Goal: Task Accomplishment & Management: Use online tool/utility

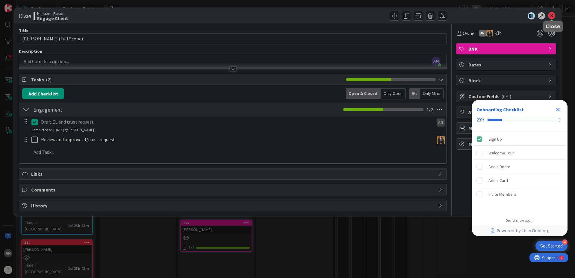
click at [553, 19] on icon at bounding box center [551, 15] width 7 height 7
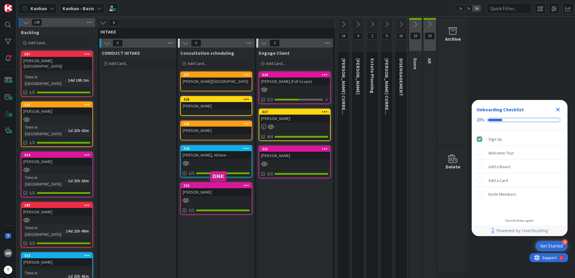
click at [210, 190] on div "[PERSON_NAME]" at bounding box center [216, 192] width 71 height 8
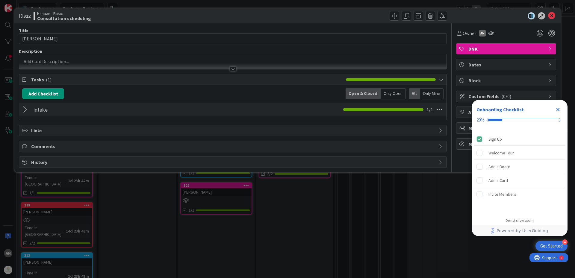
click at [49, 62] on p at bounding box center [233, 61] width 422 height 7
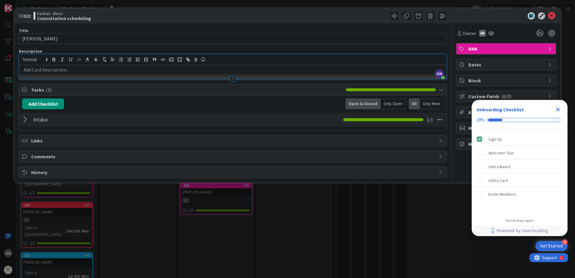
click at [48, 70] on p at bounding box center [233, 70] width 422 height 7
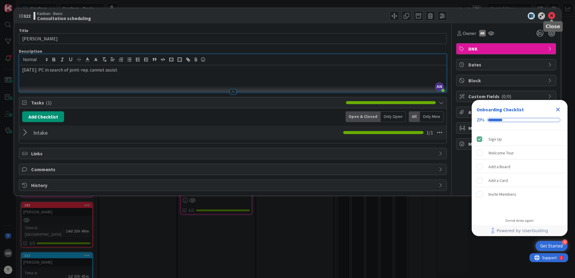
click at [552, 18] on icon at bounding box center [551, 15] width 7 height 7
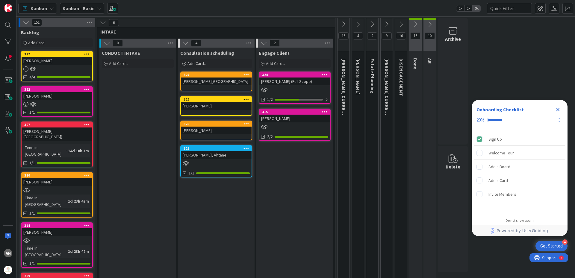
click at [280, 127] on div at bounding box center [294, 126] width 71 height 5
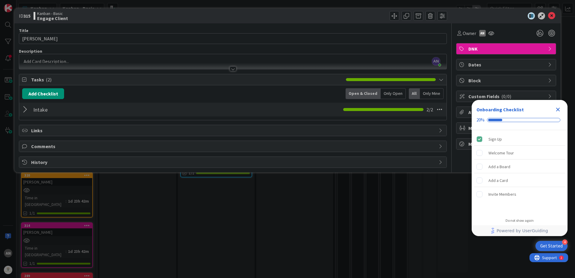
click at [25, 112] on div at bounding box center [26, 109] width 8 height 11
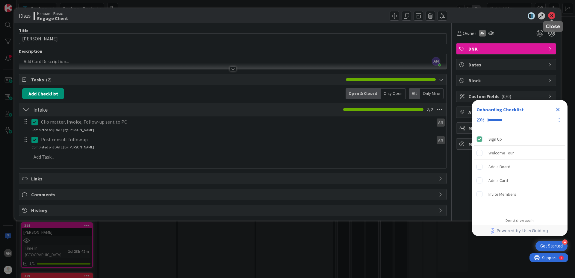
click at [554, 16] on icon at bounding box center [551, 15] width 7 height 7
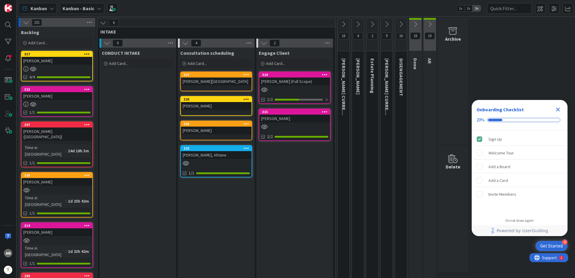
click at [343, 27] on icon at bounding box center [343, 24] width 7 height 7
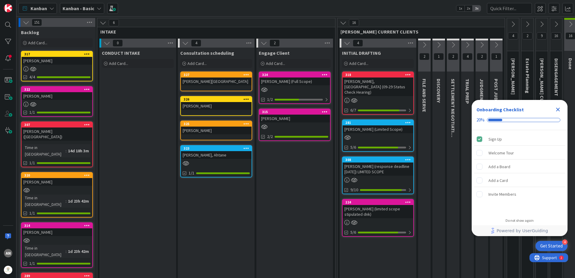
click at [346, 45] on icon at bounding box center [347, 43] width 7 height 7
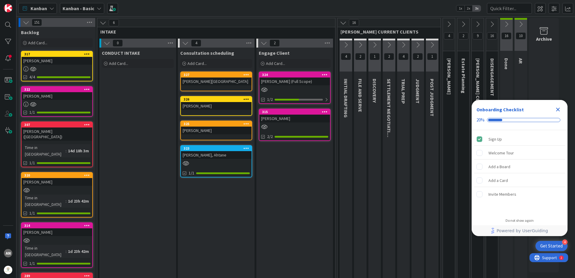
click at [342, 24] on icon at bounding box center [343, 22] width 7 height 7
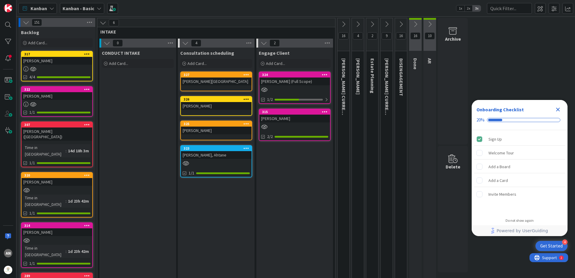
click at [402, 26] on icon at bounding box center [401, 24] width 7 height 7
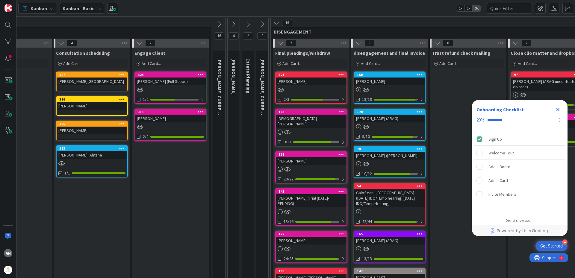
scroll to position [0, 125]
click at [325, 95] on div "321 [PERSON_NAME] 2/3" at bounding box center [311, 88] width 72 height 32
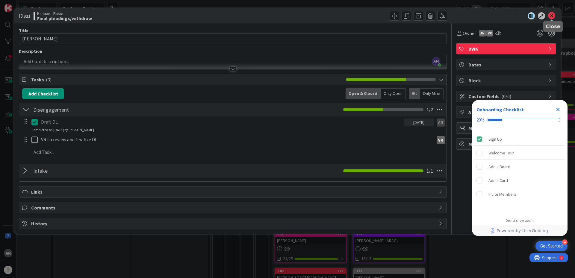
click at [555, 13] on icon at bounding box center [551, 15] width 7 height 7
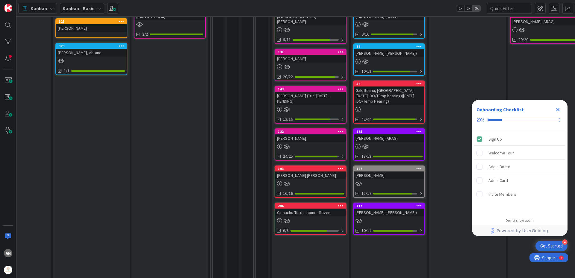
scroll to position [0, 125]
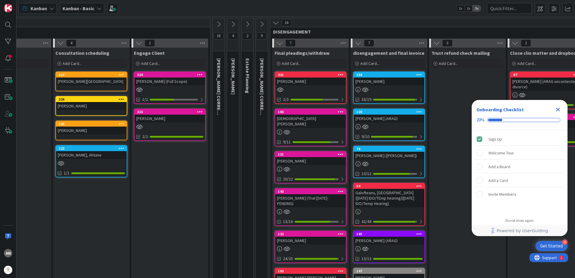
click at [277, 27] on div "16" at bounding box center [428, 22] width 316 height 9
click at [277, 25] on icon at bounding box center [276, 22] width 7 height 7
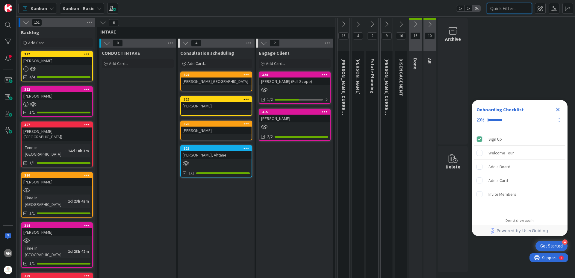
click at [499, 8] on input "text" at bounding box center [509, 8] width 45 height 11
click at [47, 43] on div "Add Card..." at bounding box center [57, 42] width 72 height 9
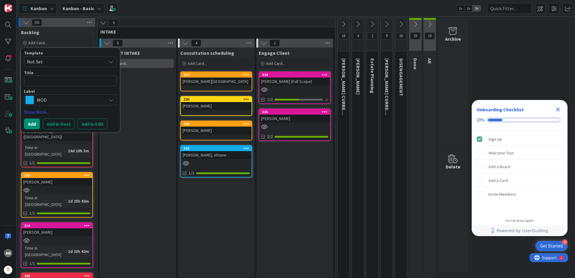
click at [149, 67] on div "Add Card..." at bounding box center [138, 63] width 72 height 9
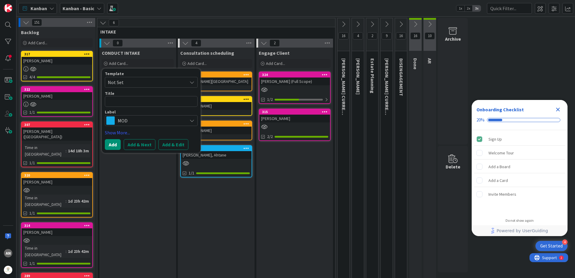
click at [126, 192] on div "CONDUCT INTAKE Add Card... Template Not Set Title 0 / 128 Label MOD Show More..…" at bounding box center [137, 282] width 77 height 468
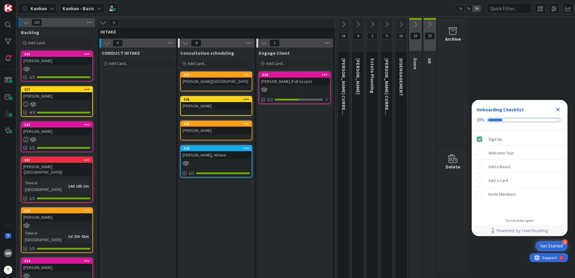
click at [52, 69] on div at bounding box center [57, 69] width 71 height 5
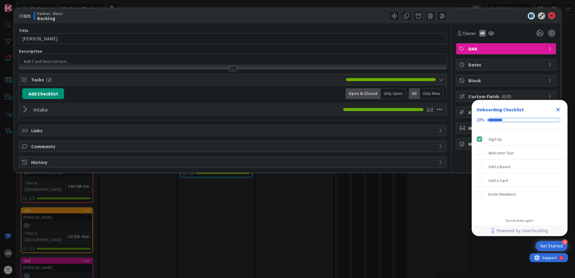
click at [27, 110] on div at bounding box center [26, 109] width 8 height 11
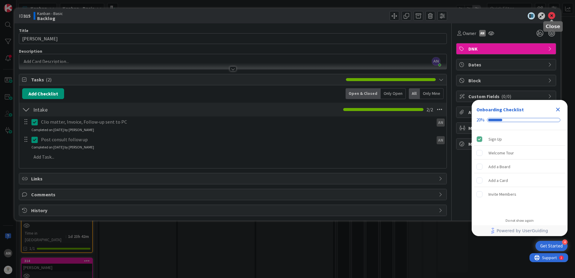
click at [552, 15] on icon at bounding box center [551, 15] width 7 height 7
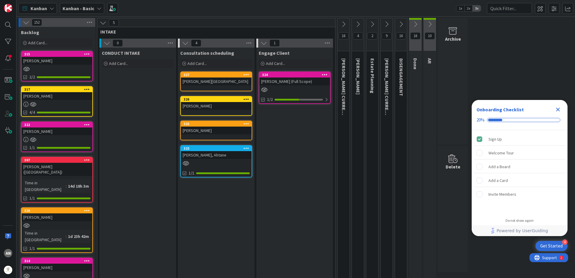
click at [104, 25] on icon at bounding box center [103, 22] width 7 height 7
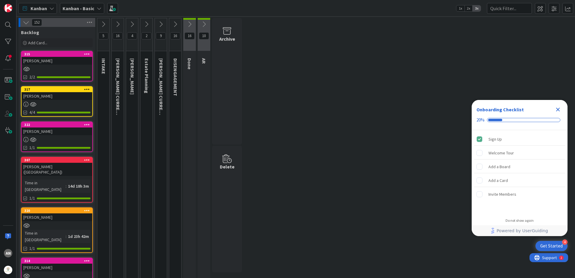
click at [23, 25] on icon at bounding box center [26, 22] width 7 height 7
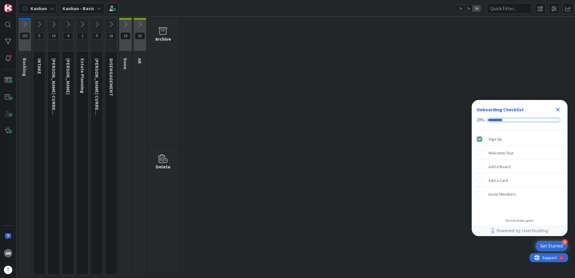
click at [55, 25] on icon at bounding box center [53, 24] width 7 height 7
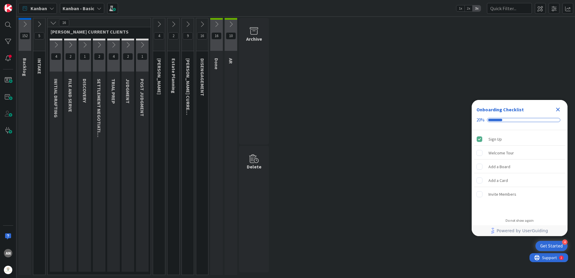
click at [68, 47] on icon at bounding box center [70, 45] width 7 height 7
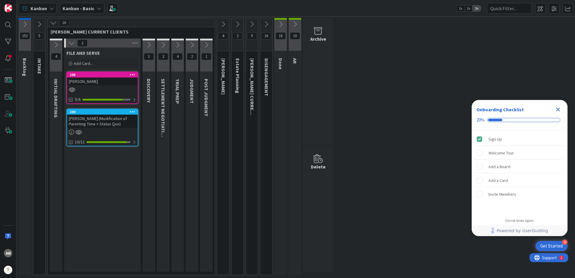
click at [145, 44] on button at bounding box center [149, 44] width 13 height 9
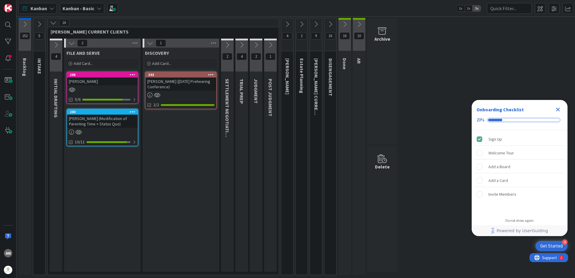
click at [147, 44] on icon at bounding box center [150, 43] width 7 height 7
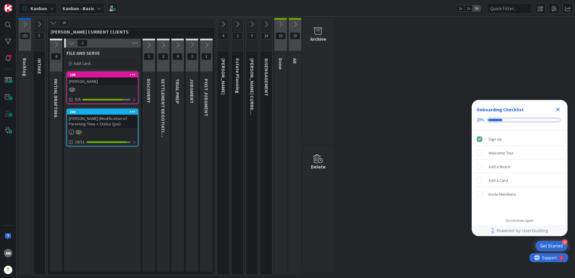
click at [191, 46] on icon at bounding box center [192, 45] width 7 height 7
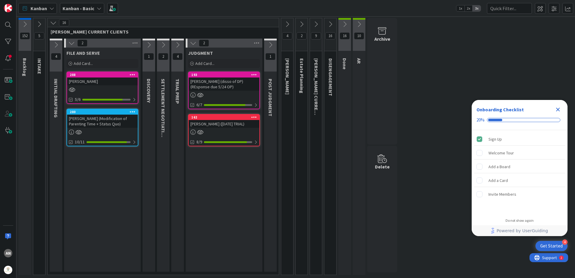
click at [271, 48] on icon at bounding box center [270, 45] width 7 height 7
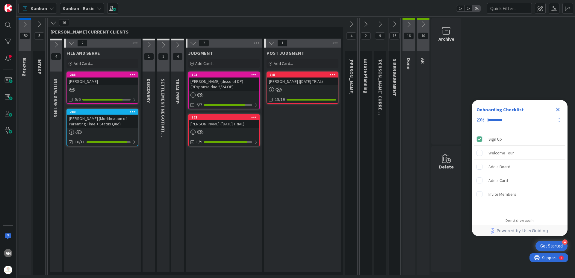
click at [179, 46] on icon at bounding box center [177, 45] width 7 height 7
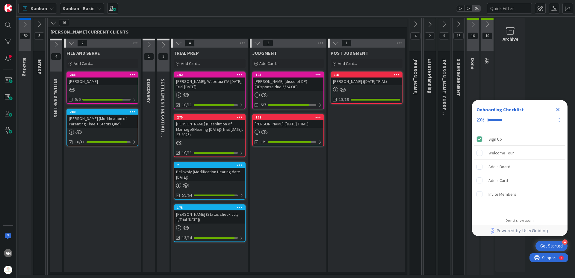
click at [163, 47] on icon at bounding box center [163, 45] width 7 height 7
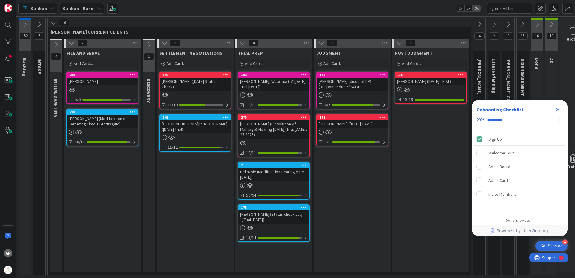
click at [153, 45] on button at bounding box center [149, 44] width 13 height 9
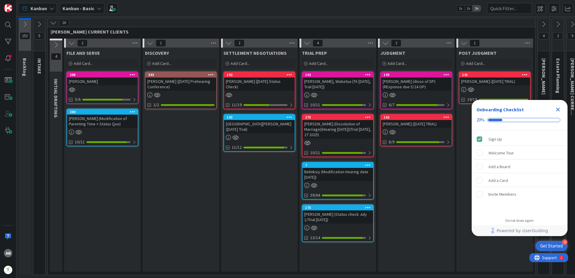
click at [58, 45] on icon at bounding box center [56, 45] width 7 height 7
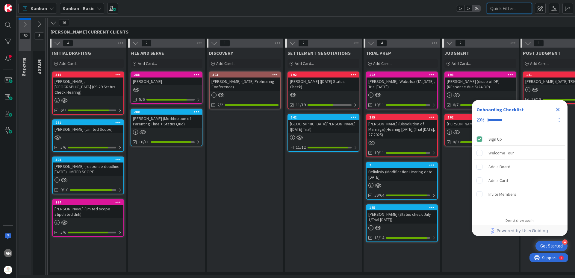
click at [496, 7] on input "text" at bounding box center [509, 8] width 45 height 11
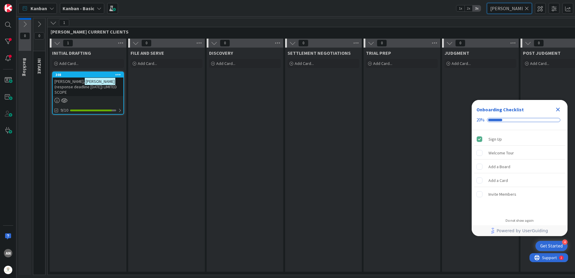
type input "[PERSON_NAME]"
click at [526, 7] on icon at bounding box center [527, 8] width 4 height 5
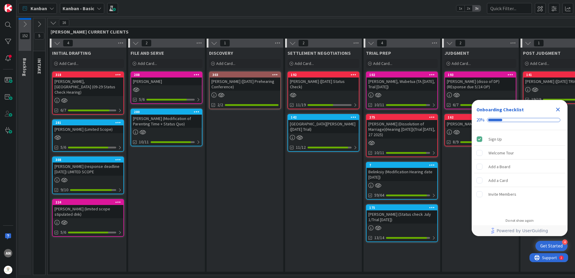
click at [112, 179] on div "308 [PERSON_NAME] (response deadline [DATE]) LIMITED SCOPE 9/10" at bounding box center [88, 176] width 72 height 38
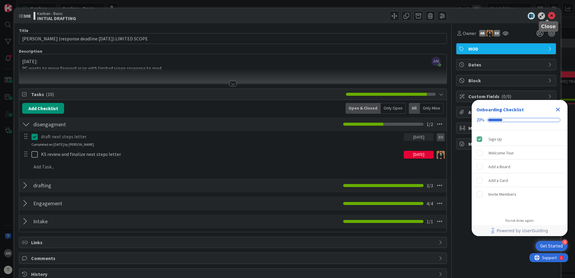
click at [548, 15] on icon at bounding box center [551, 15] width 7 height 7
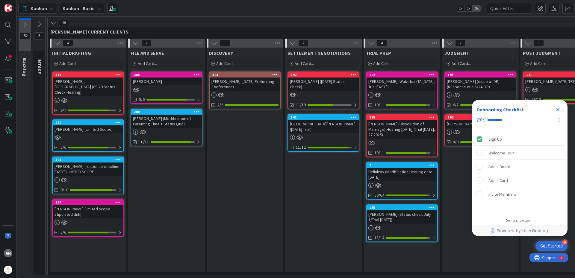
click at [56, 44] on icon at bounding box center [57, 43] width 7 height 7
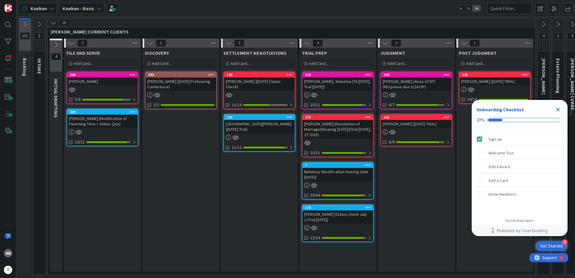
click at [56, 23] on icon at bounding box center [53, 22] width 7 height 7
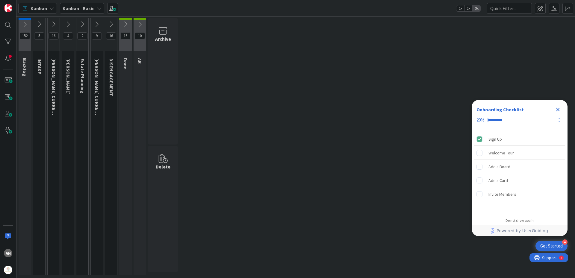
click at [39, 24] on icon at bounding box center [39, 24] width 7 height 7
